Goal: Register for event/course

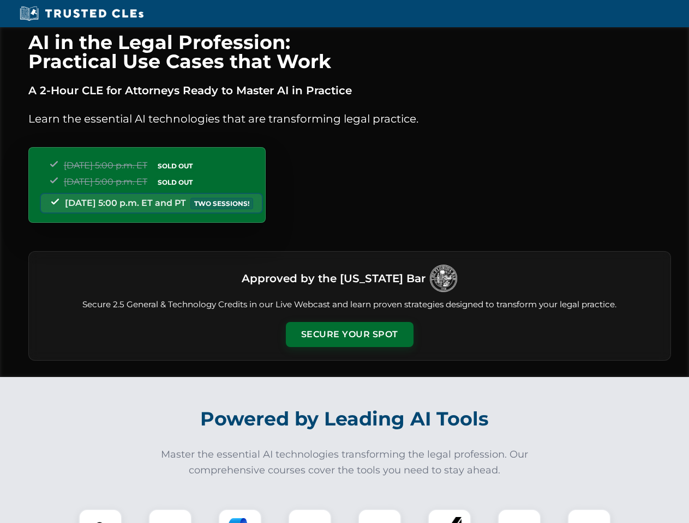
click at [349, 335] on button "Secure Your Spot" at bounding box center [350, 334] width 128 height 25
click at [100, 516] on img at bounding box center [101, 531] width 32 height 32
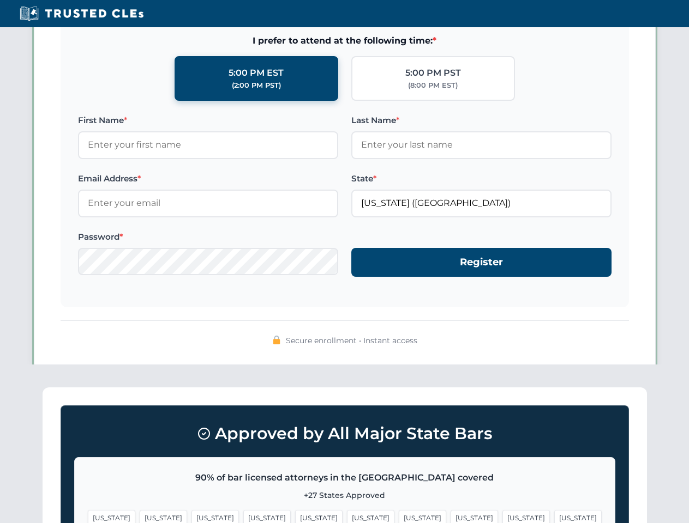
click at [399, 516] on span "[US_STATE]" at bounding box center [422, 518] width 47 height 16
click at [502, 516] on span "[US_STATE]" at bounding box center [525, 518] width 47 height 16
